Goal: Information Seeking & Learning: Learn about a topic

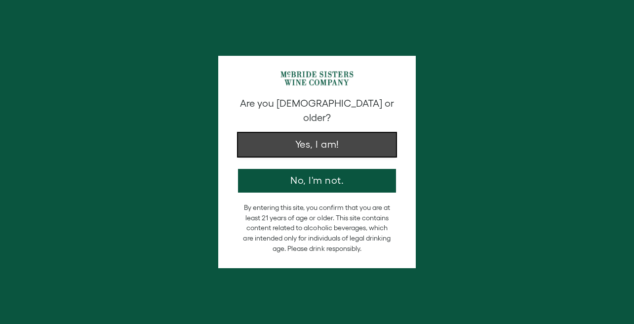
click at [306, 146] on div "Are you 21 years old or older? Yes, I am! No, I'm not." at bounding box center [317, 144] width 168 height 96
click at [304, 139] on button "Yes, I am!" at bounding box center [317, 145] width 158 height 24
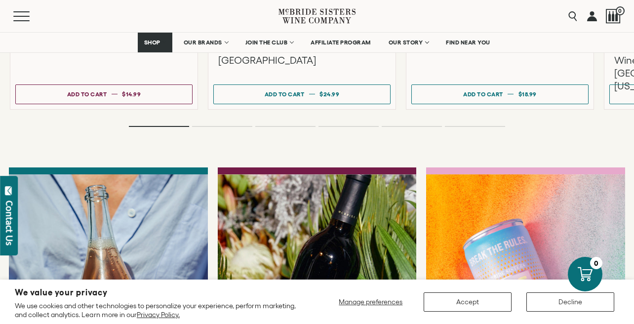
scroll to position [2341, 0]
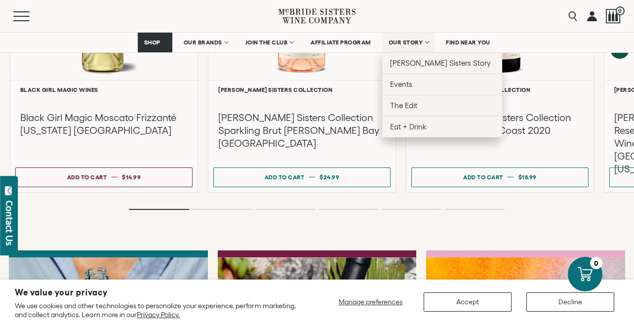
click at [413, 39] on span "OUR STORY" at bounding box center [406, 42] width 35 height 7
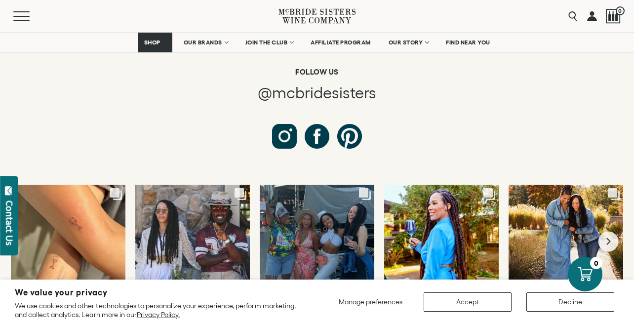
scroll to position [3725, 0]
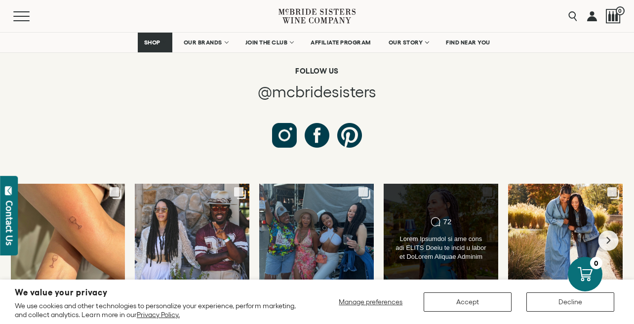
drag, startPoint x: 420, startPoint y: 183, endPoint x: 322, endPoint y: 337, distance: 182.4
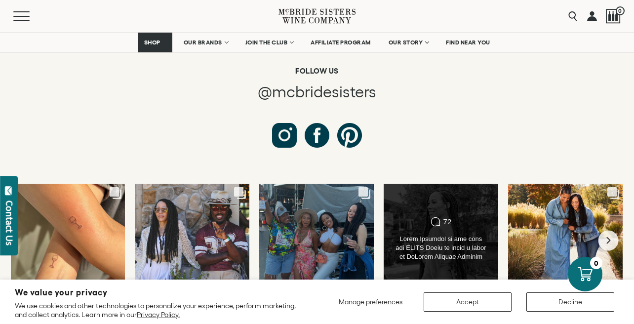
click at [408, 224] on div "Comments Count 72" at bounding box center [441, 240] width 116 height 115
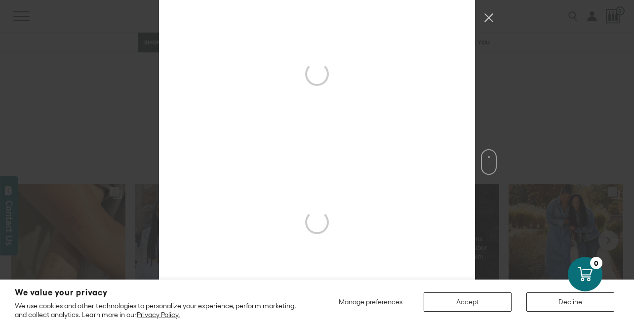
scroll to position [444, 0]
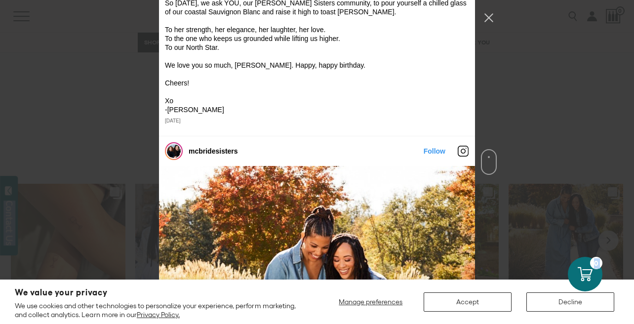
drag, startPoint x: 344, startPoint y: 148, endPoint x: 260, endPoint y: 291, distance: 165.3
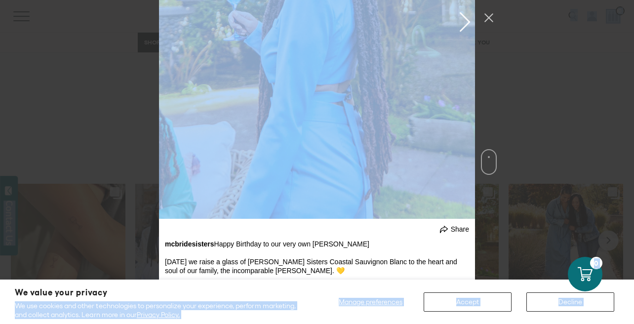
scroll to position [641, 0]
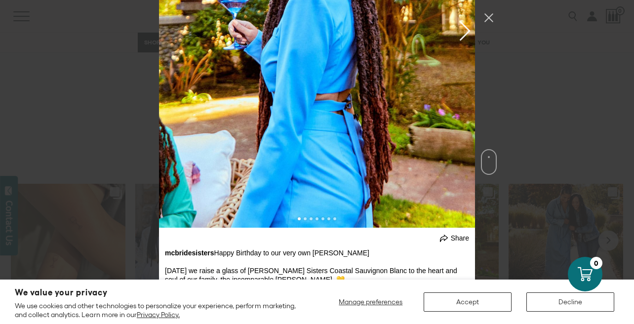
click at [293, 214] on div "Instagram Feed popup" at bounding box center [317, 30] width 316 height 395
click at [302, 141] on div "Instagram Feed popup" at bounding box center [317, 30] width 316 height 395
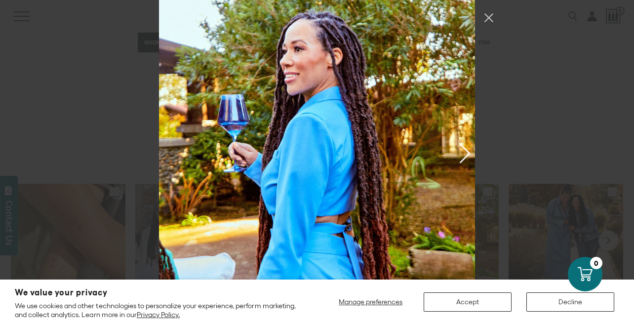
scroll to position [521, 0]
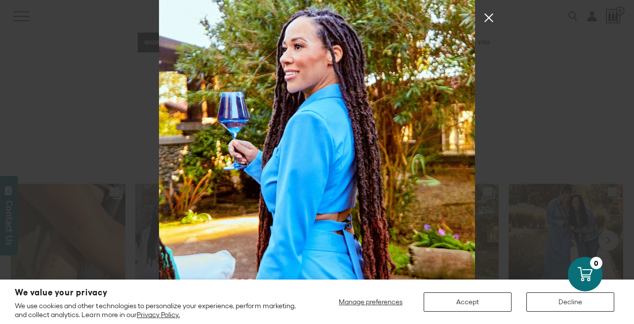
click at [491, 15] on button "Close Instagram Feed Popup" at bounding box center [489, 18] width 16 height 16
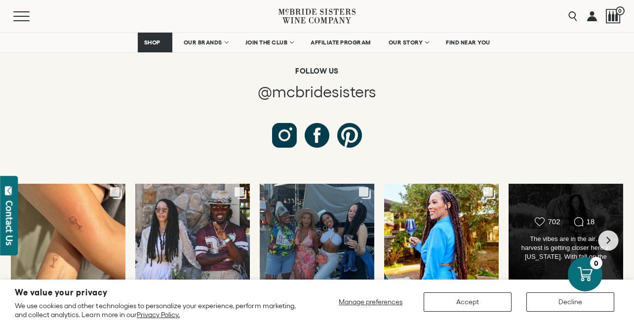
click at [552, 217] on div "702" at bounding box center [554, 221] width 12 height 9
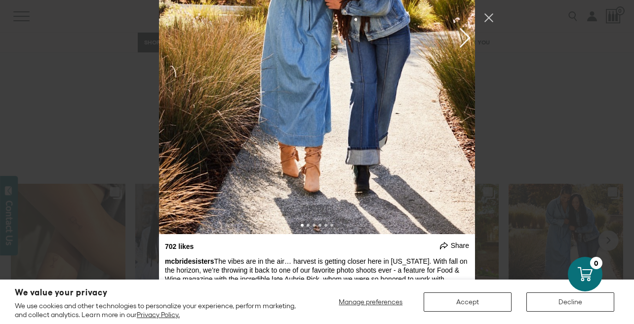
scroll to position [1373, 0]
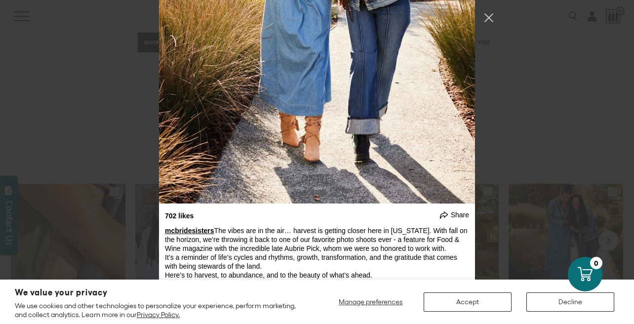
click at [204, 231] on link "mcbridesisters" at bounding box center [189, 231] width 49 height 8
